Goal: Task Accomplishment & Management: Use online tool/utility

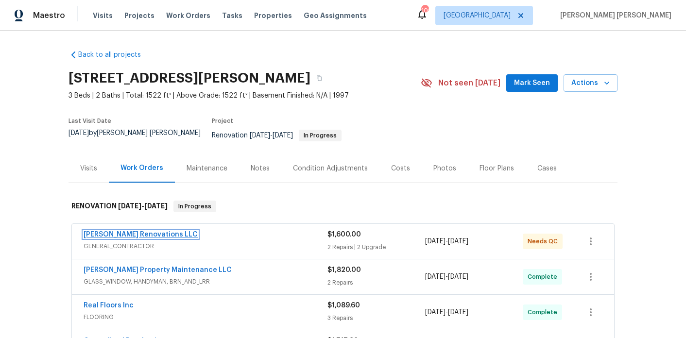
click at [139, 231] on link "[PERSON_NAME] Renovations LLC" at bounding box center [141, 234] width 114 height 7
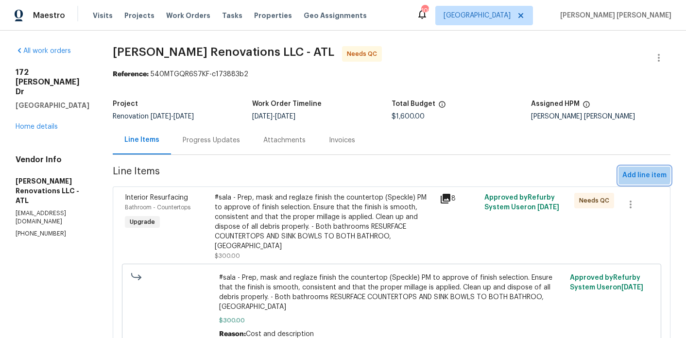
click at [625, 170] on span "Add line item" at bounding box center [644, 176] width 44 height 12
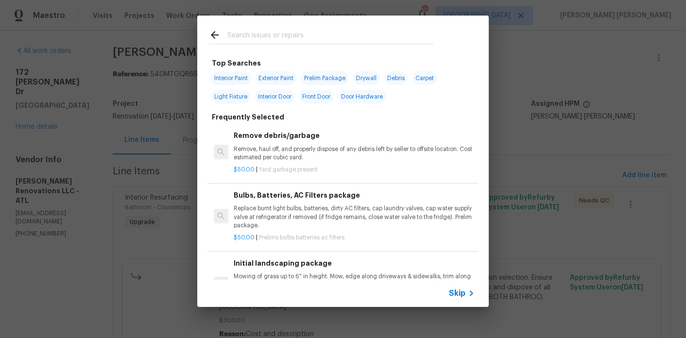
click at [267, 38] on input "text" at bounding box center [330, 36] width 206 height 15
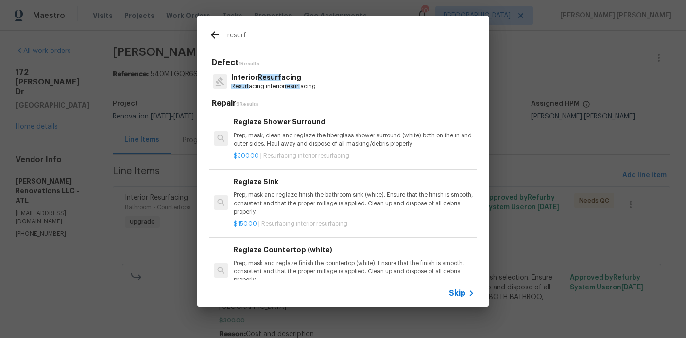
type input "resurf"
click at [283, 90] on p "Resurf acing interior resurf acing" at bounding box center [273, 87] width 85 height 8
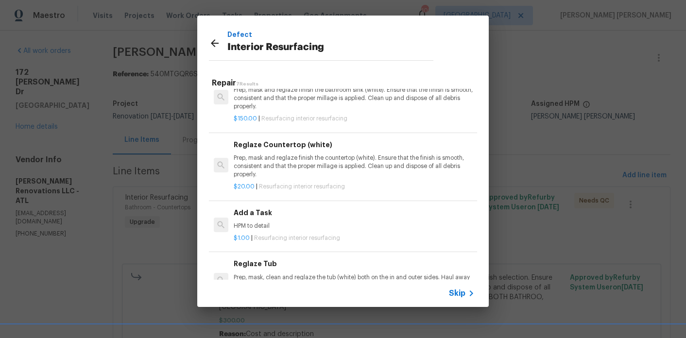
scroll to position [145, 0]
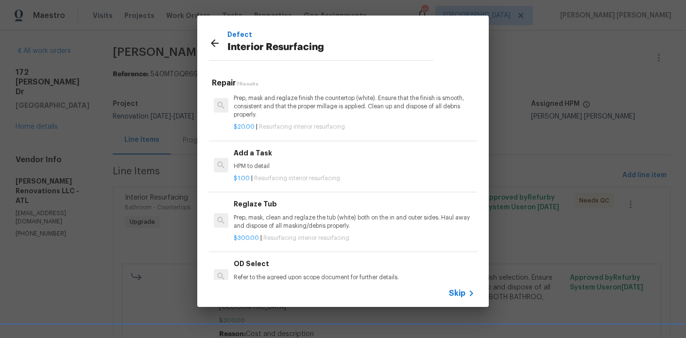
click at [280, 173] on div "$1.00 | Resurfacing interior resurfacing" at bounding box center [354, 177] width 241 height 12
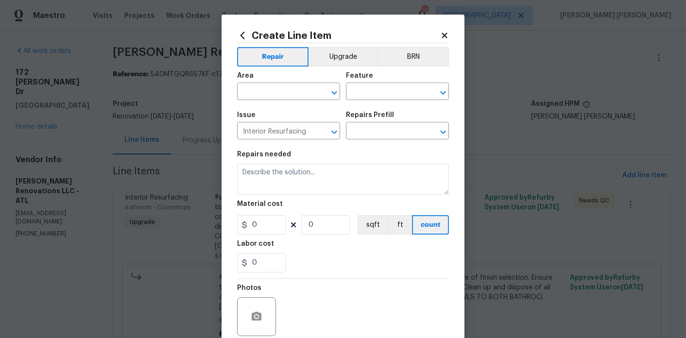
type input "Add a Task $1.00"
type textarea "HPM to detail"
type input "1"
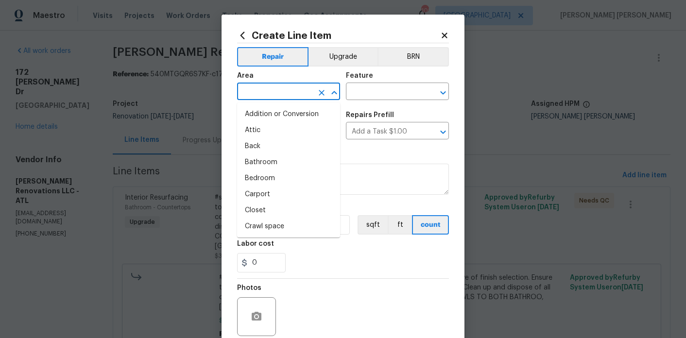
click at [280, 89] on input "text" at bounding box center [275, 92] width 76 height 15
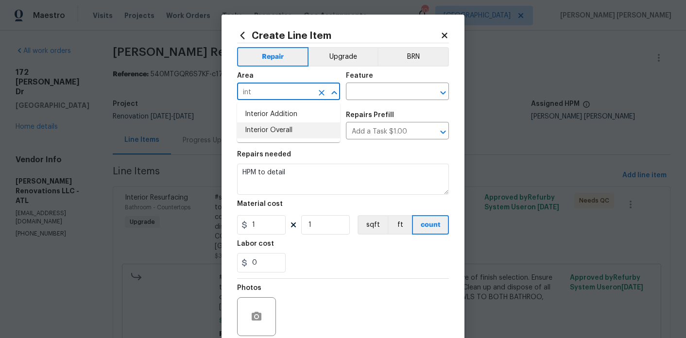
click at [276, 127] on li "Interior Overall" at bounding box center [288, 130] width 103 height 16
type input "Interior Overall"
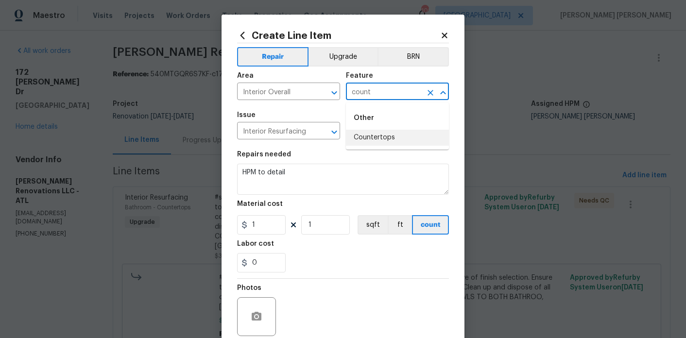
click at [375, 142] on li "Countertops" at bounding box center [397, 138] width 103 height 16
type input "Countertops"
click at [272, 222] on input "1" at bounding box center [261, 224] width 49 height 19
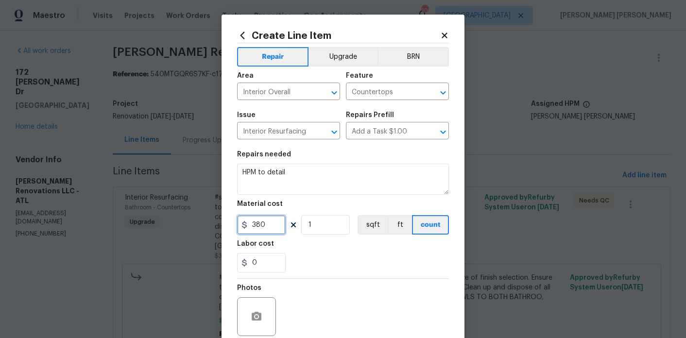
type input "380"
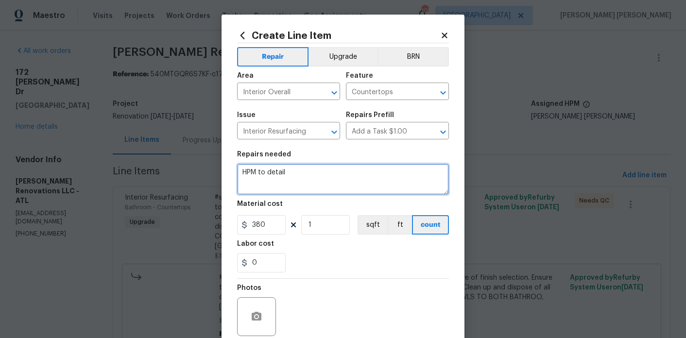
click at [327, 179] on textarea "HPM to detail" at bounding box center [343, 179] width 212 height 31
drag, startPoint x: 292, startPoint y: 174, endPoint x: 378, endPoint y: 184, distance: 86.1
click at [378, 184] on textarea "HPM to detail - GO BACK TO CORRECT" at bounding box center [343, 179] width 212 height 31
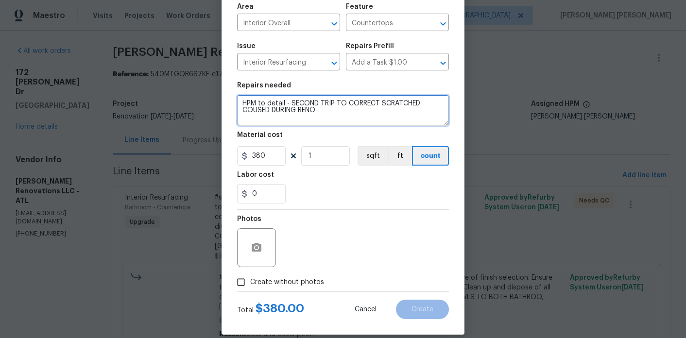
scroll to position [81, 0]
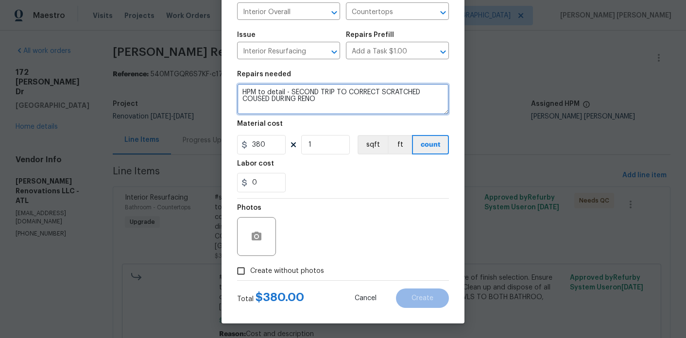
type textarea "HPM to detail - SECOND TRIP TO CORRECT SCRATCHED COUSED DURING RENO"
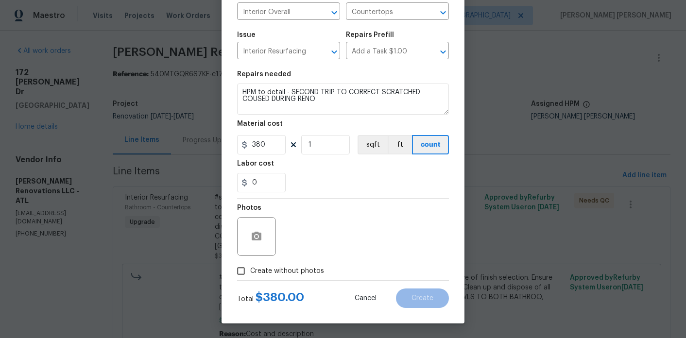
click at [426, 269] on div "Create without photos" at bounding box center [343, 271] width 212 height 18
click at [281, 264] on label "Create without photos" at bounding box center [278, 271] width 92 height 18
click at [250, 264] on input "Create without photos" at bounding box center [241, 271] width 18 height 18
checkbox input "true"
click at [319, 257] on div "Reason*" at bounding box center [366, 230] width 165 height 63
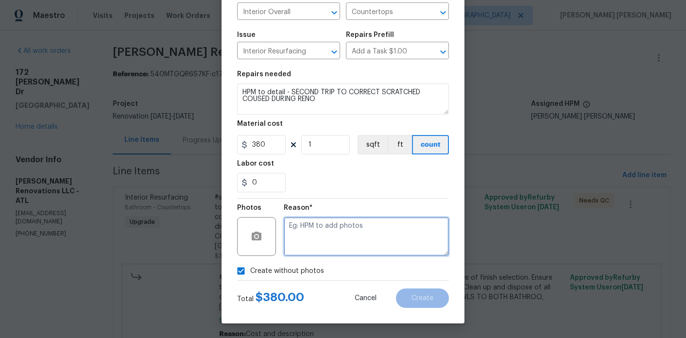
click at [371, 250] on textarea at bounding box center [366, 236] width 165 height 39
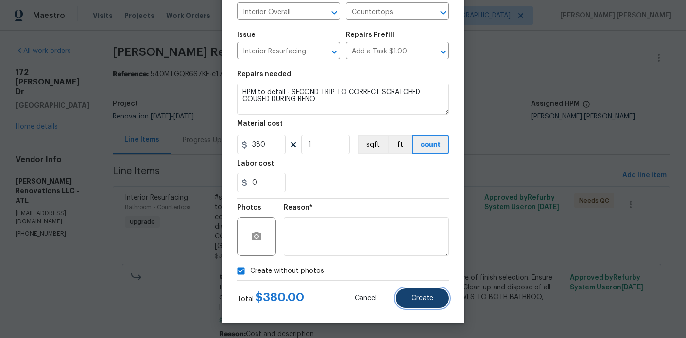
click at [433, 295] on button "Create" at bounding box center [422, 298] width 53 height 19
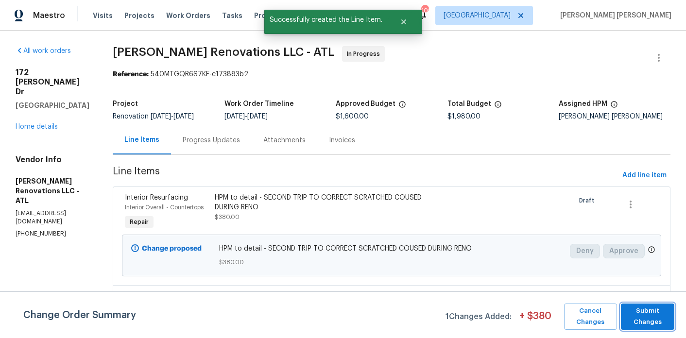
click at [654, 321] on span "Submit Changes" at bounding box center [648, 317] width 44 height 22
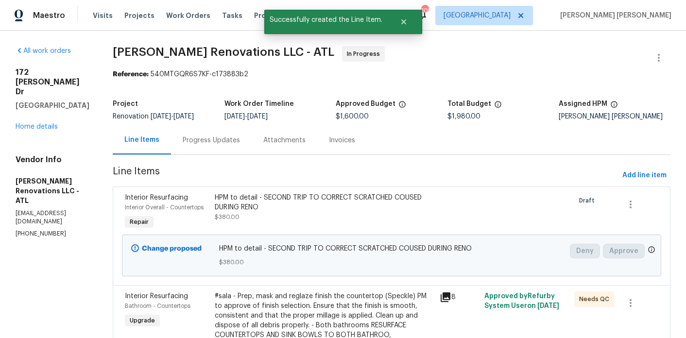
click at [49, 103] on div "172 Stokes Dr Stockbridge, GA 30281 Home details" at bounding box center [53, 100] width 74 height 64
click at [46, 123] on link "Home details" at bounding box center [37, 126] width 42 height 7
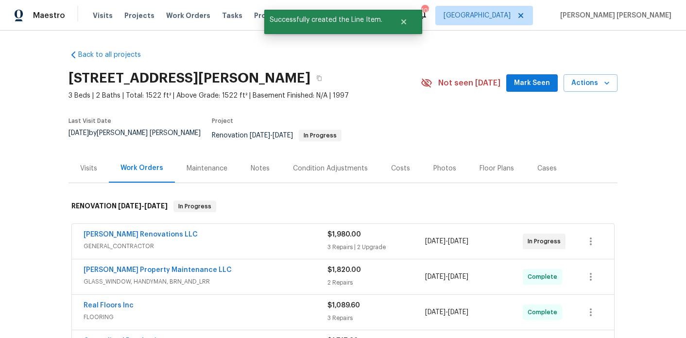
click at [265, 156] on div "Notes" at bounding box center [260, 168] width 42 height 29
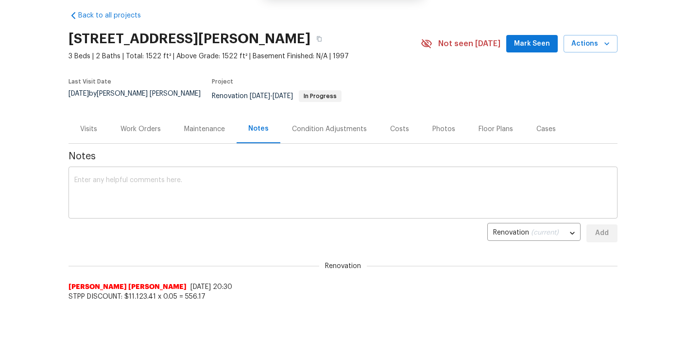
scroll to position [58, 0]
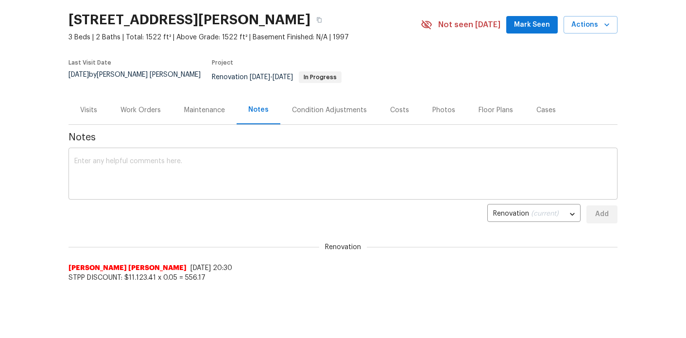
click at [254, 158] on textarea at bounding box center [342, 175] width 537 height 34
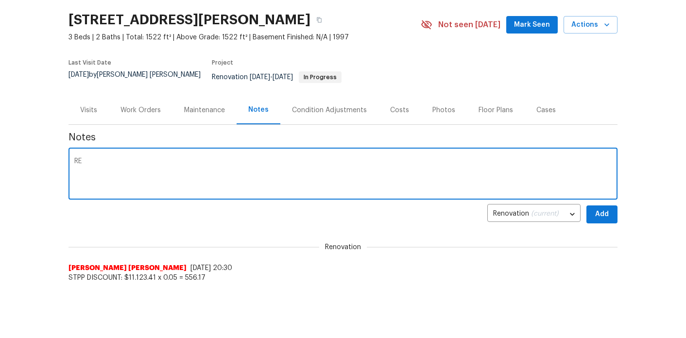
type textarea "R"
type textarea "Reno complete, photos and navigate AI complete and uplaoded, setup installed. P…"
click at [604, 210] on span "Add" at bounding box center [602, 214] width 16 height 12
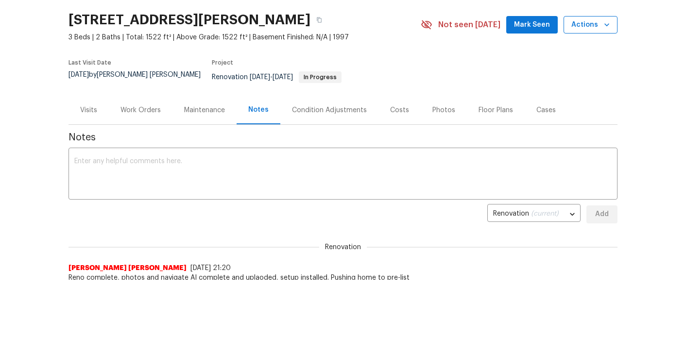
click at [579, 30] on span "Actions" at bounding box center [590, 25] width 38 height 12
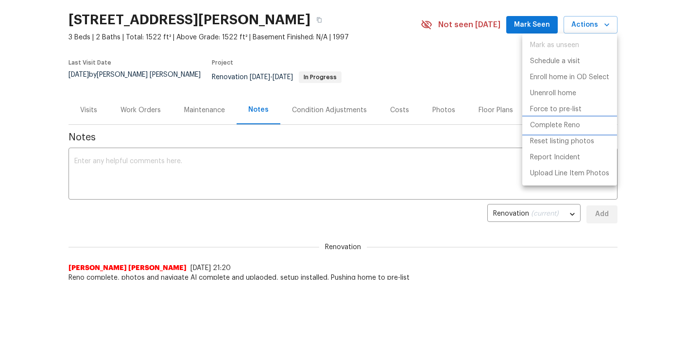
click at [560, 128] on p "Complete Reno" at bounding box center [555, 125] width 50 height 10
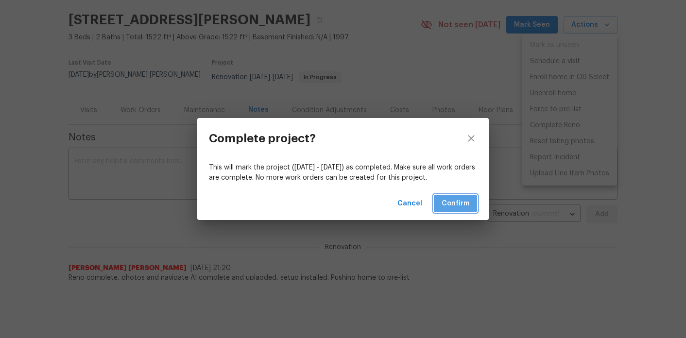
click at [461, 202] on span "Confirm" at bounding box center [456, 204] width 28 height 12
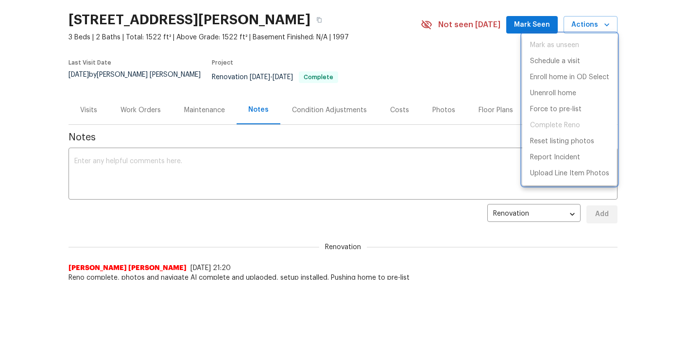
click at [607, 26] on div at bounding box center [343, 169] width 686 height 338
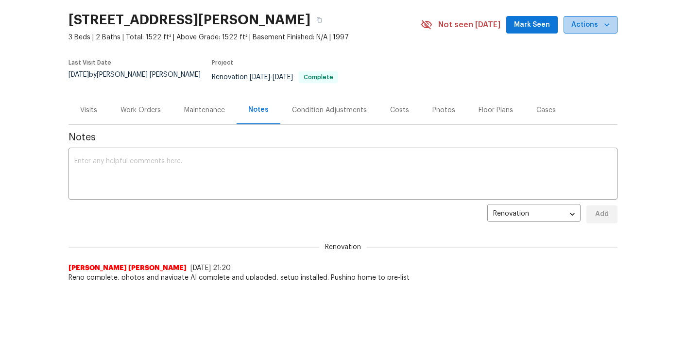
click at [598, 28] on span "Actions" at bounding box center [590, 25] width 38 height 12
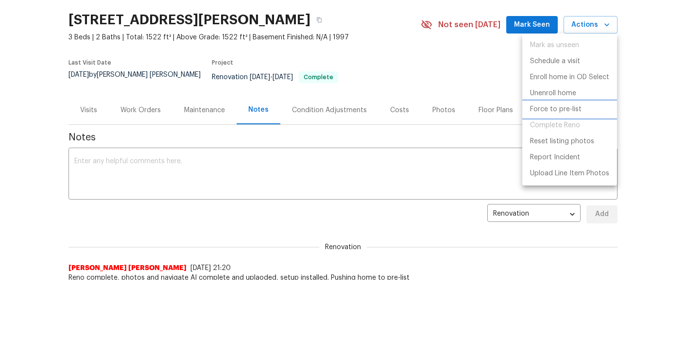
click at [567, 107] on p "Force to pre-list" at bounding box center [556, 109] width 52 height 10
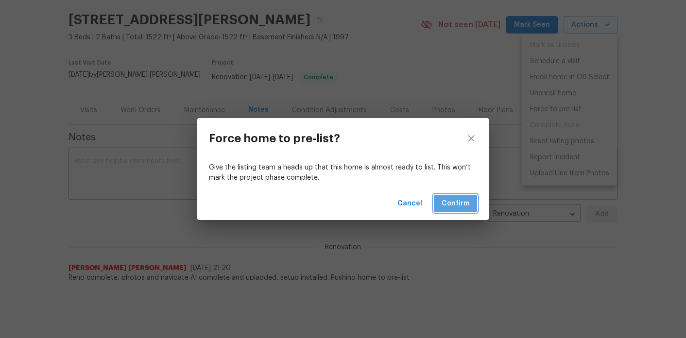
click at [452, 202] on span "Confirm" at bounding box center [456, 204] width 28 height 12
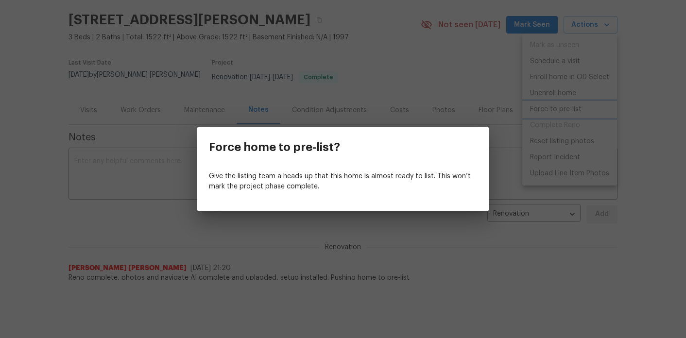
click at [236, 56] on div "Force home to pre-list? Give the listing team a heads up that this home is almo…" at bounding box center [343, 169] width 686 height 338
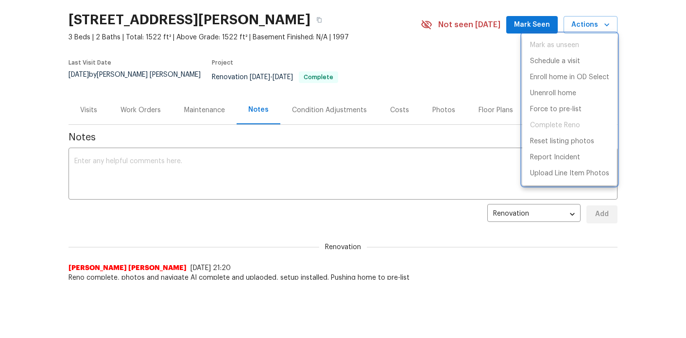
click at [155, 102] on div at bounding box center [343, 169] width 686 height 338
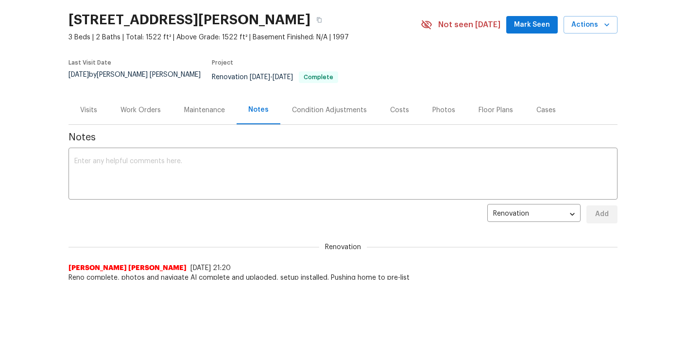
click at [141, 109] on div "Work Orders" at bounding box center [141, 110] width 64 height 29
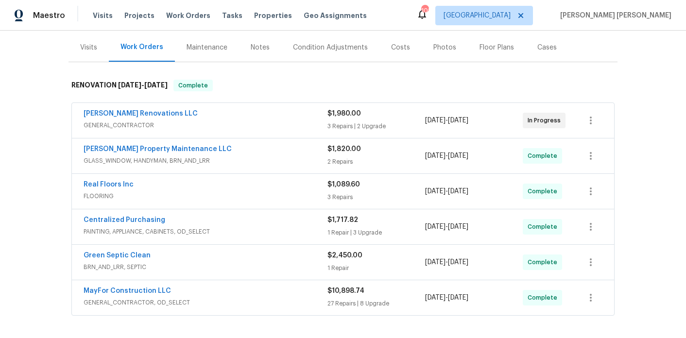
scroll to position [122, 0]
